Goal: Check status

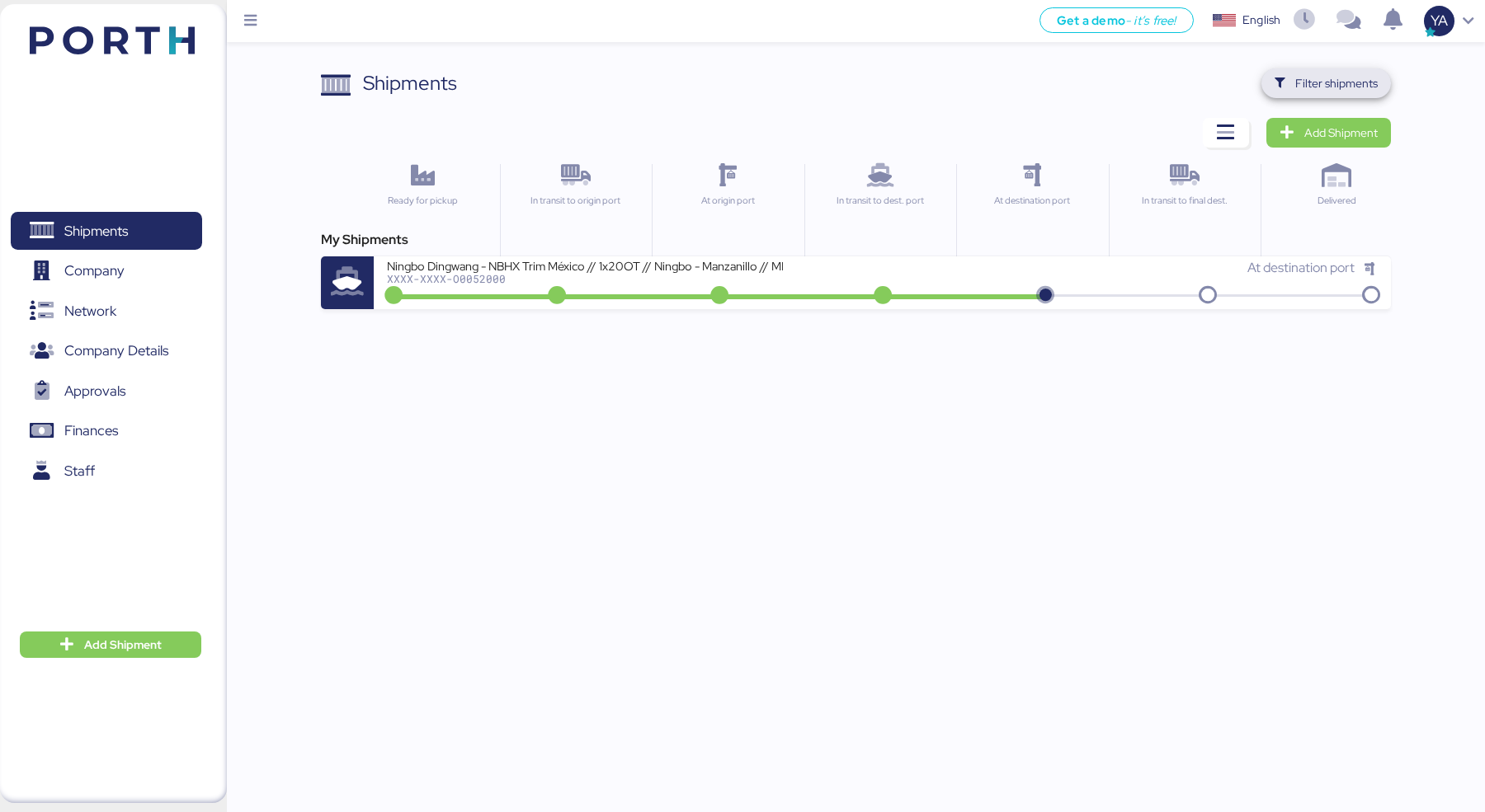
click at [1311, 73] on span "Filter shipments" at bounding box center [1336, 83] width 83 height 20
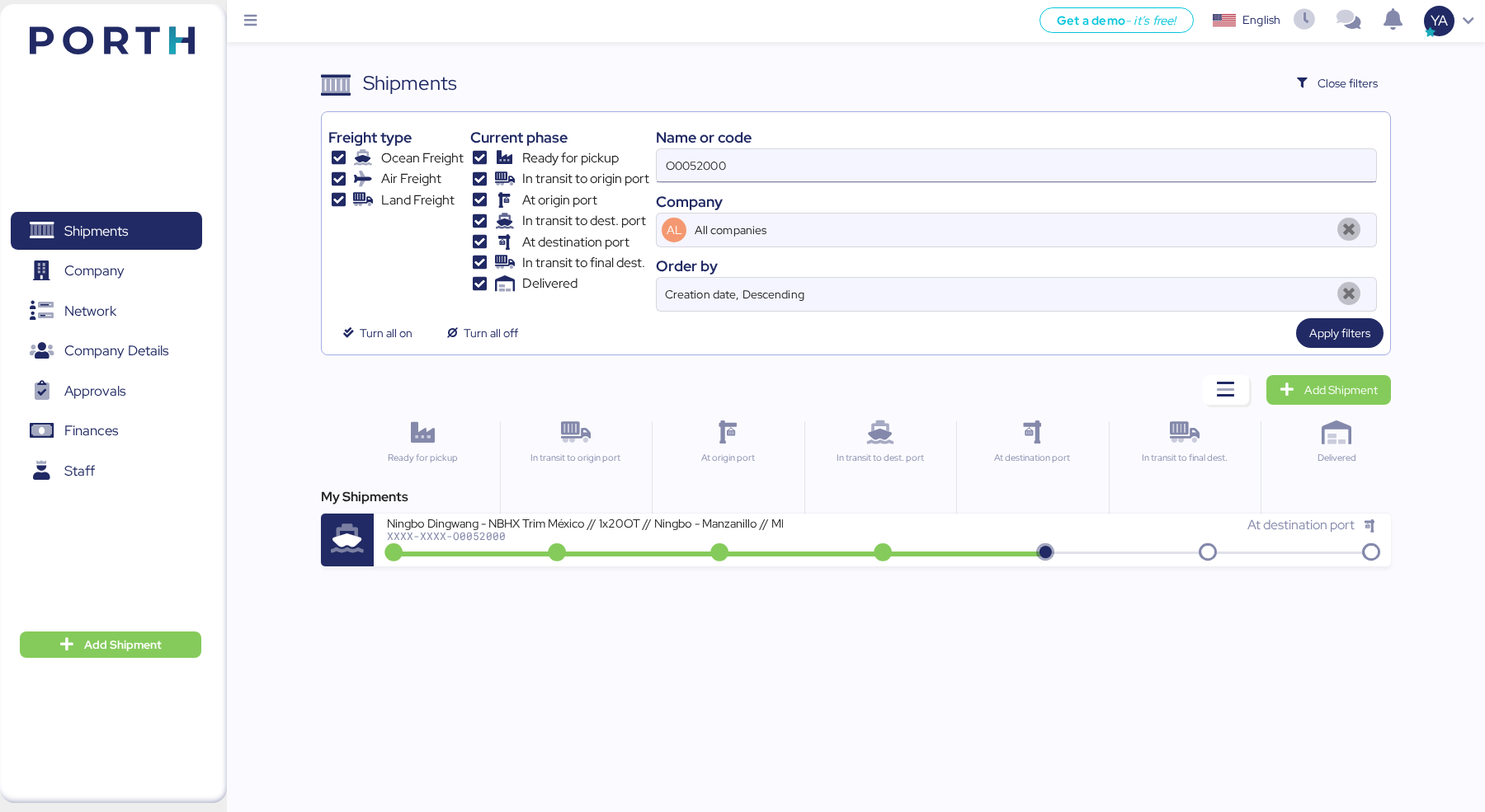
click at [1034, 165] on input "O0052000" at bounding box center [1016, 166] width 719 height 33
type input "autotek"
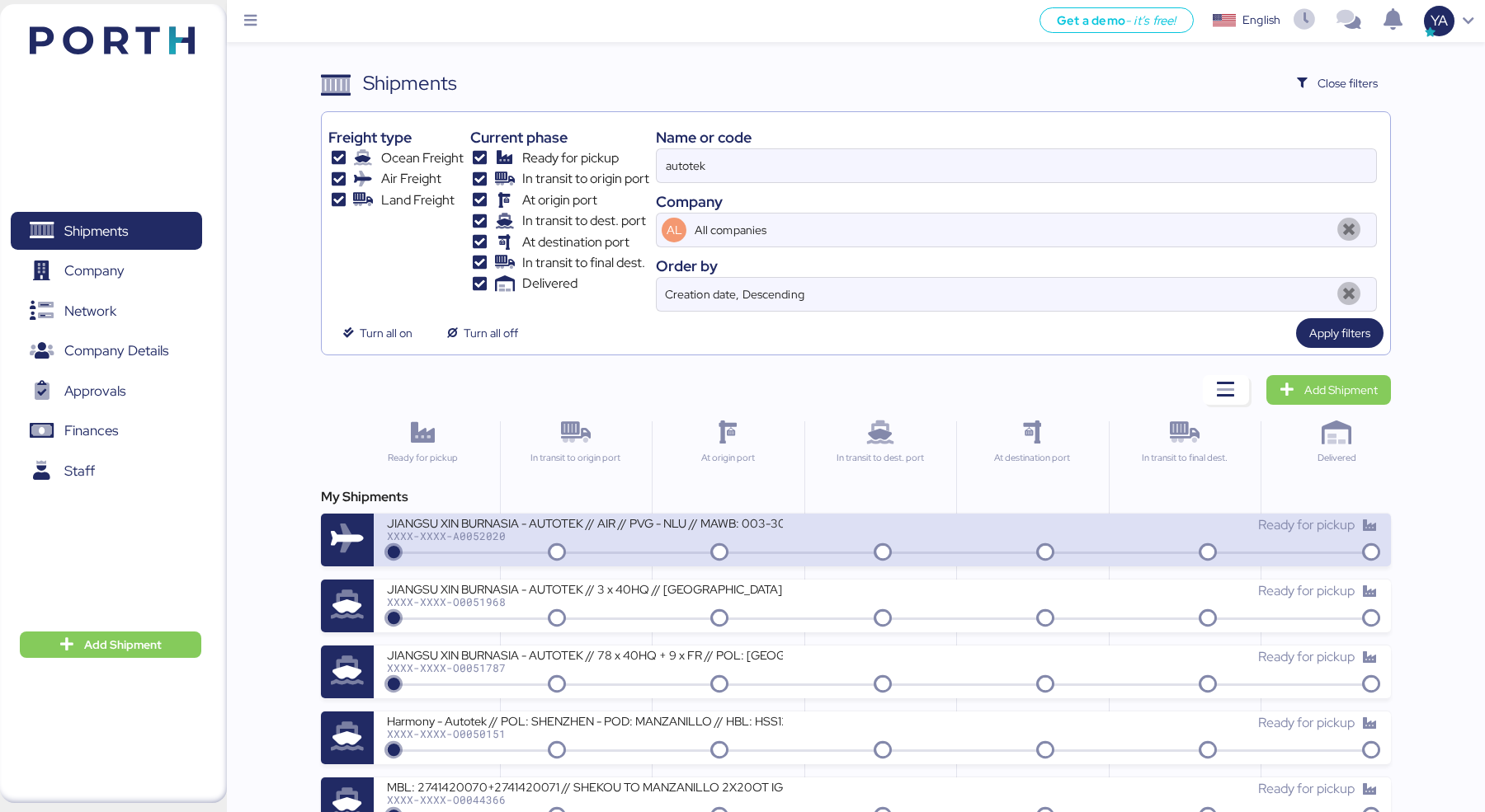
click at [674, 520] on div "JIANGSU XIN BURNASIA - AUTOTEK // AIR // PVG - NLU // MAWB: 003-30545970 - HAWB…" at bounding box center [585, 522] width 396 height 14
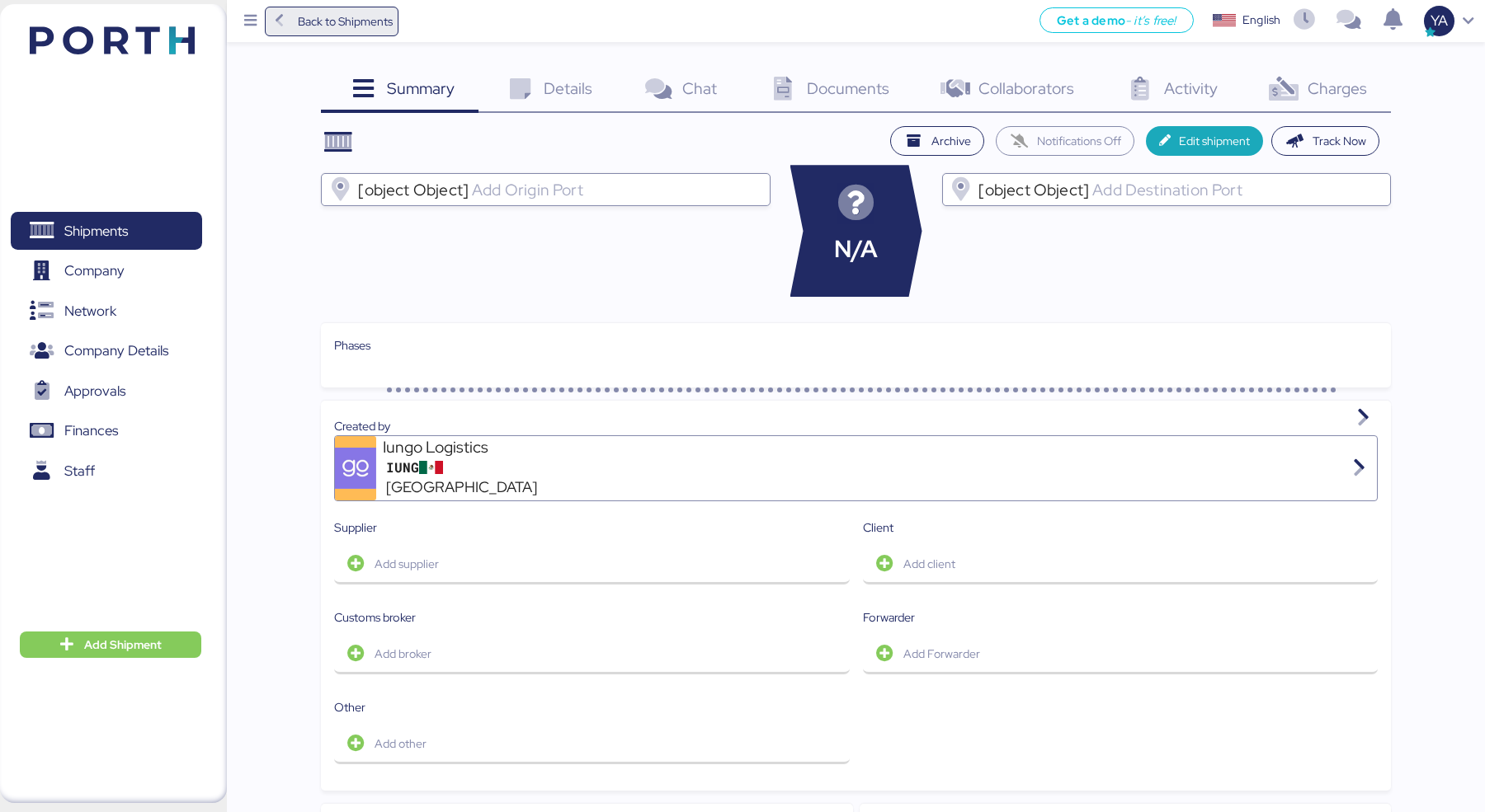
click at [324, 23] on span "Back to Shipments" at bounding box center [345, 21] width 95 height 20
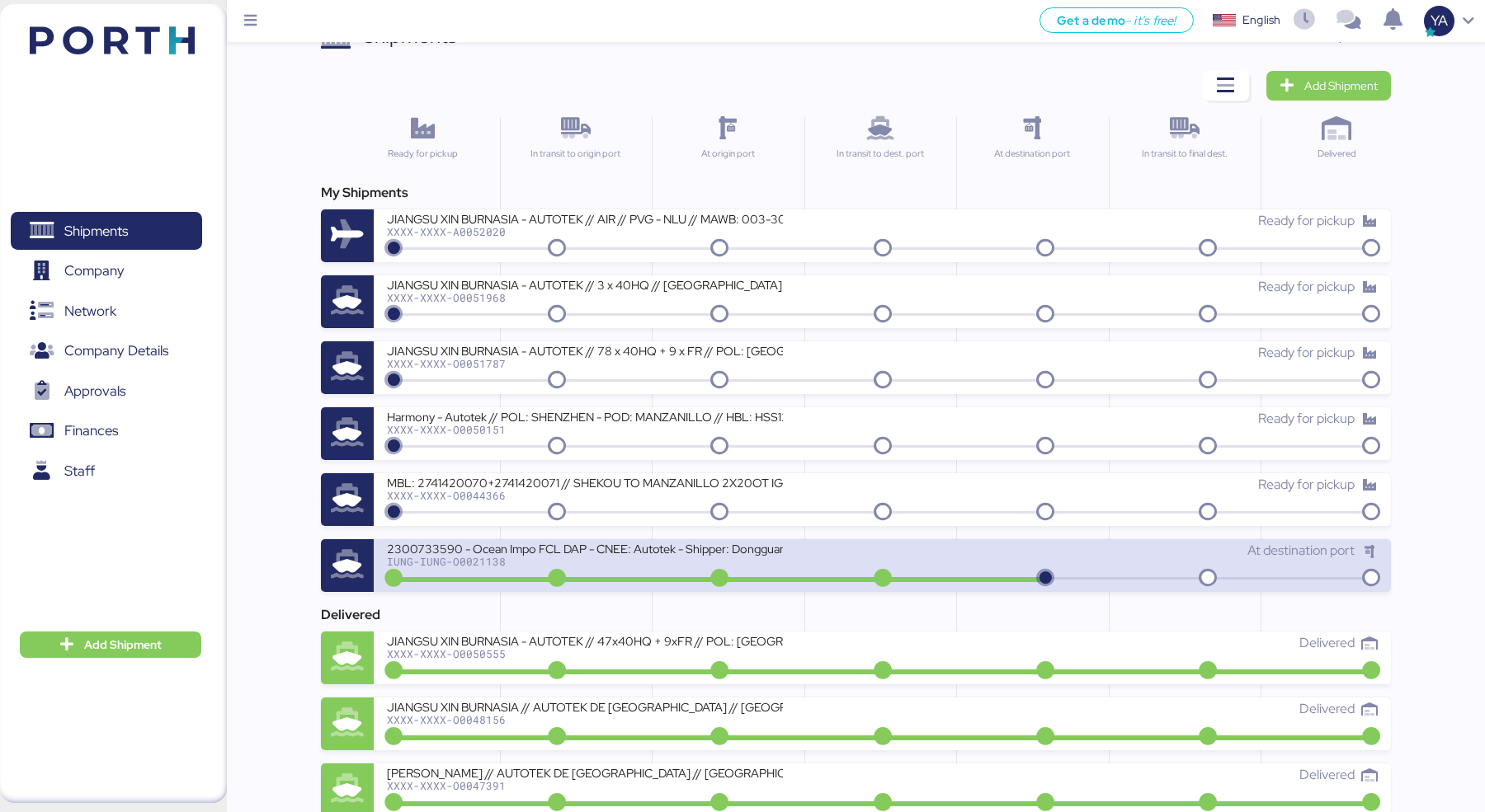
scroll to position [49, 0]
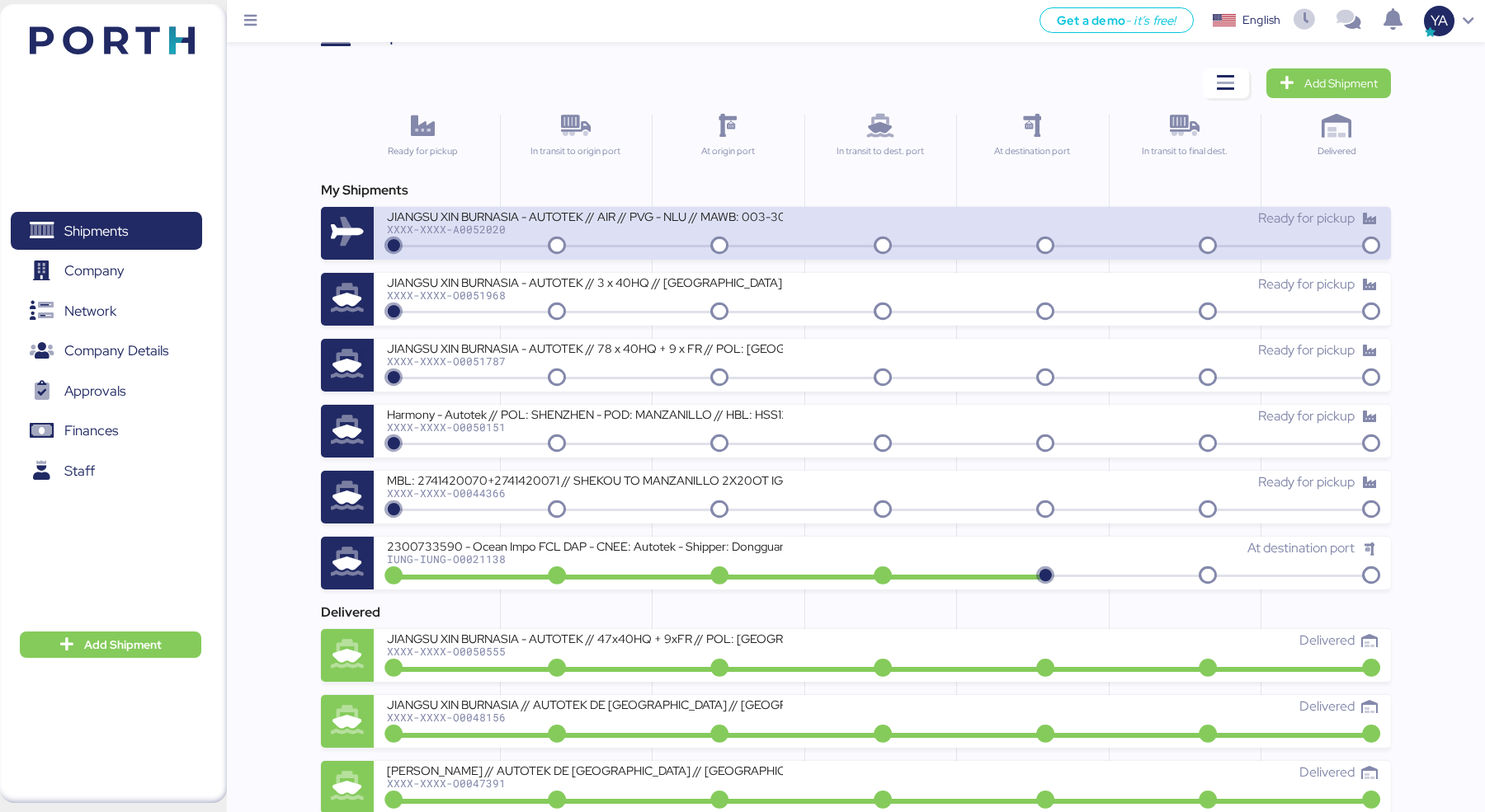
click at [709, 215] on div "JIANGSU XIN BURNASIA - AUTOTEK // AIR // PVG - NLU // MAWB: 003-30545970 - HAWB…" at bounding box center [585, 216] width 396 height 14
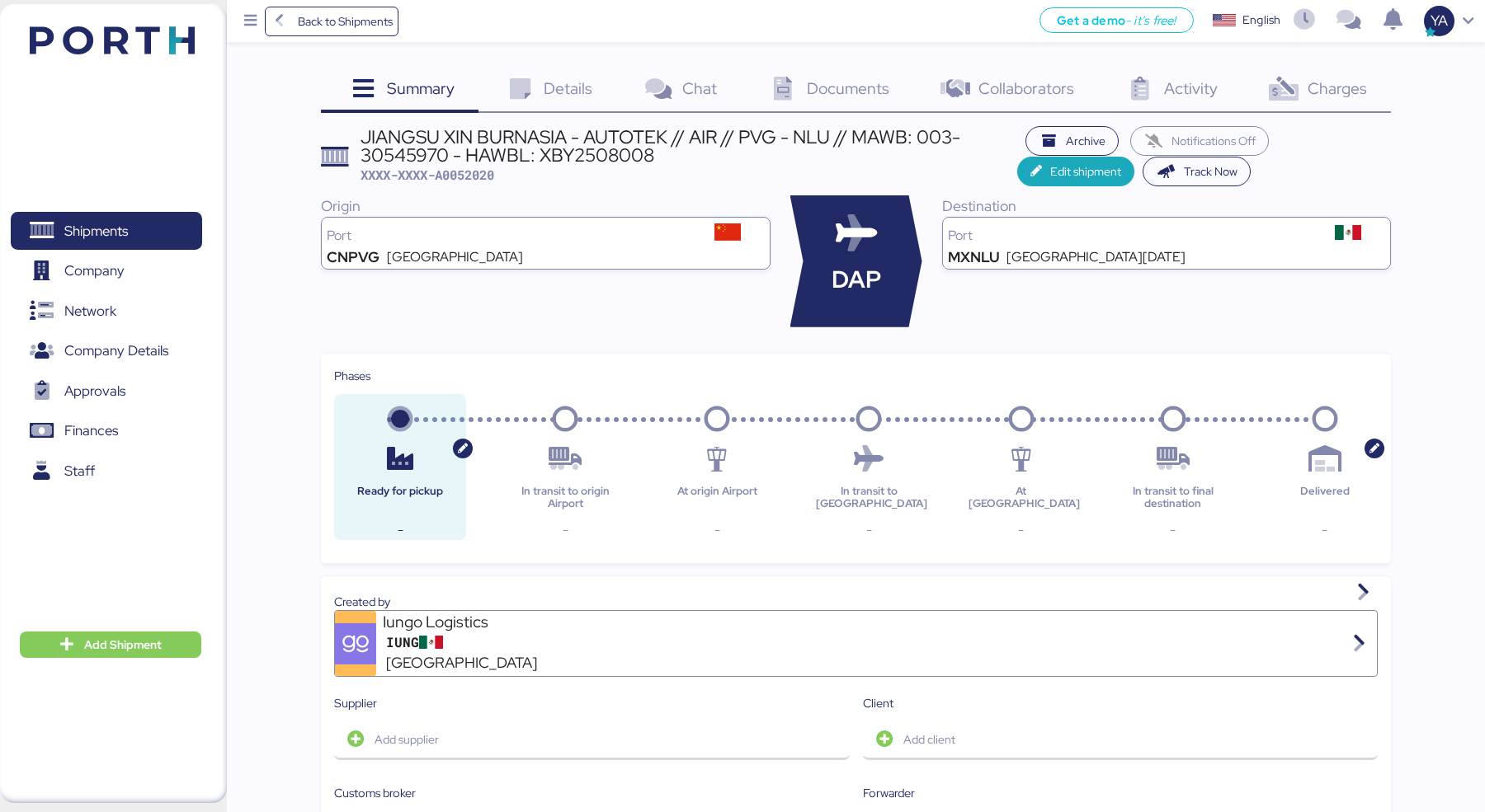
click at [806, 75] on div "Documents 0" at bounding box center [827, 91] width 173 height 45
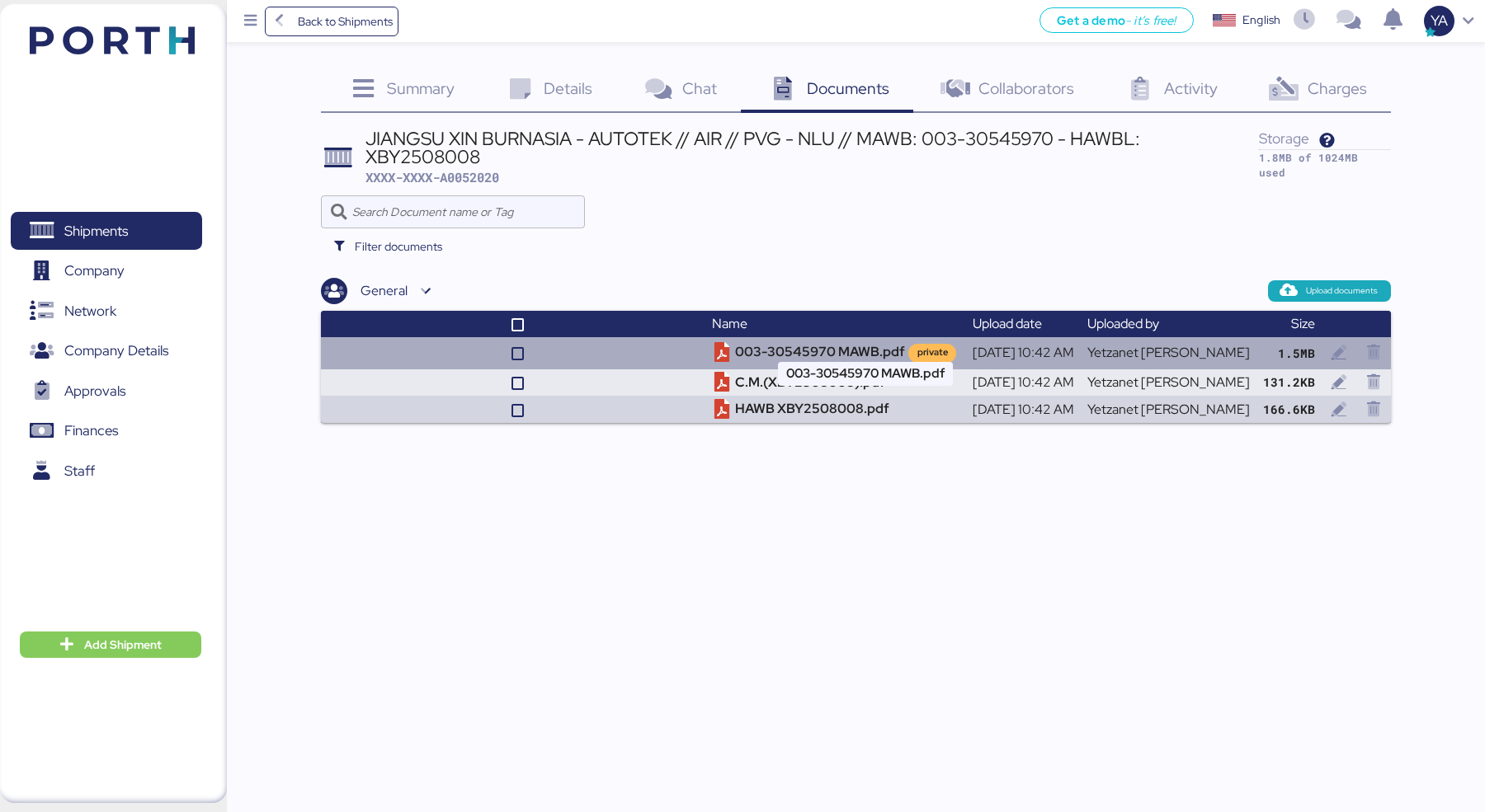
click at [800, 337] on td "003-30545970 MAWB.pdf private" at bounding box center [835, 353] width 260 height 31
